Goal: Check status: Check status

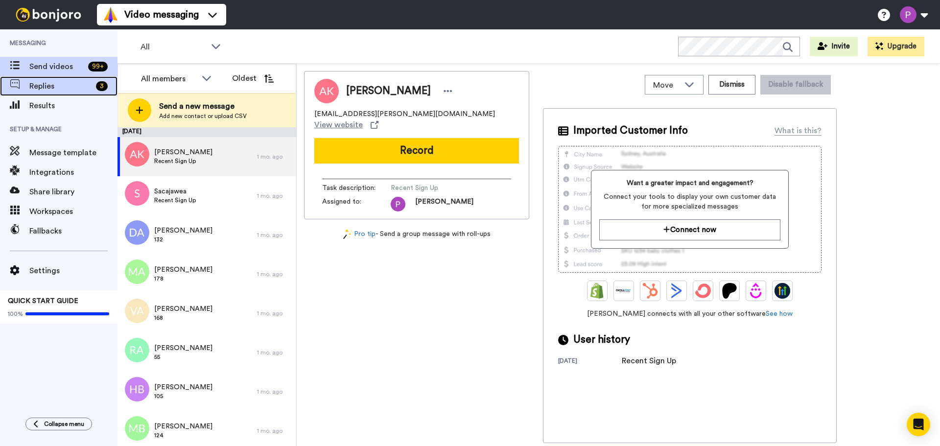
click at [48, 87] on span "Replies" at bounding box center [60, 86] width 63 height 12
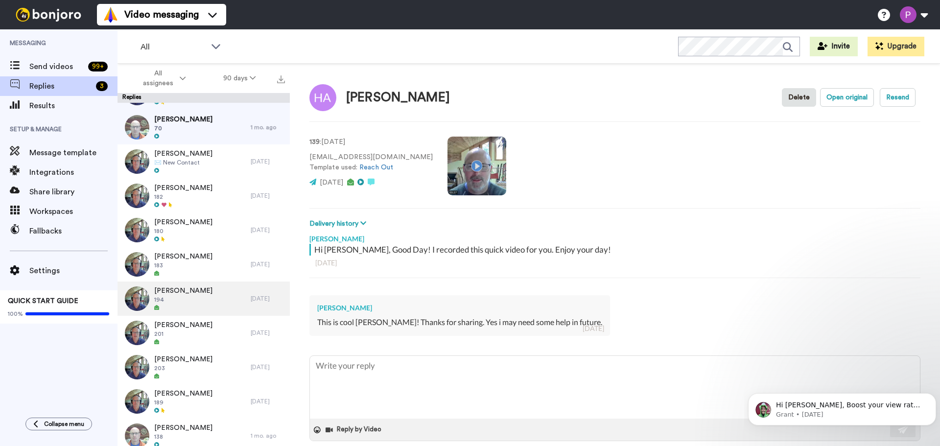
scroll to position [62, 0]
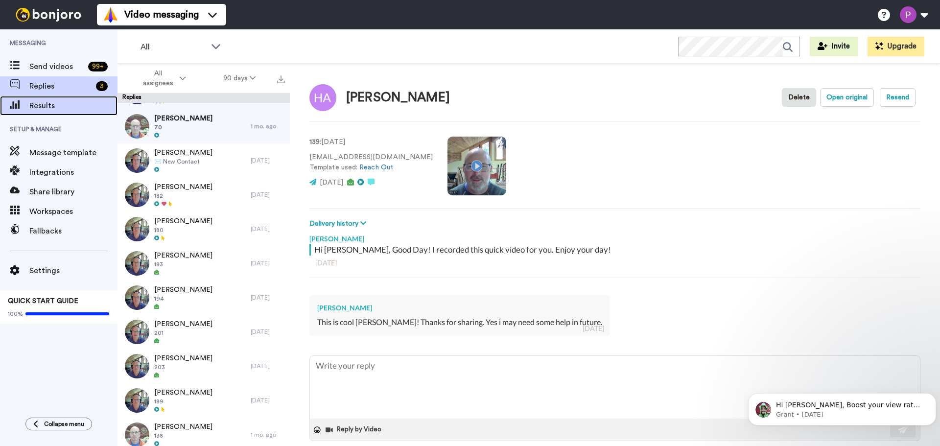
click at [42, 109] on span "Results" at bounding box center [73, 106] width 88 height 12
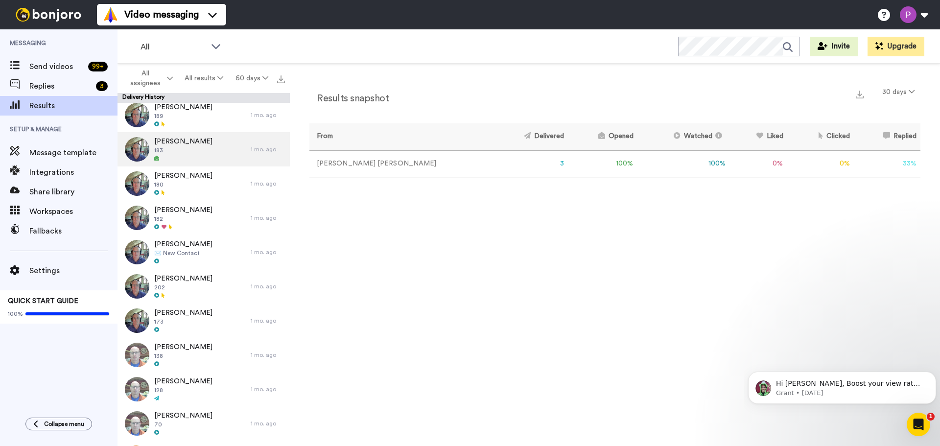
scroll to position [268, 0]
